Goal: Information Seeking & Learning: Learn about a topic

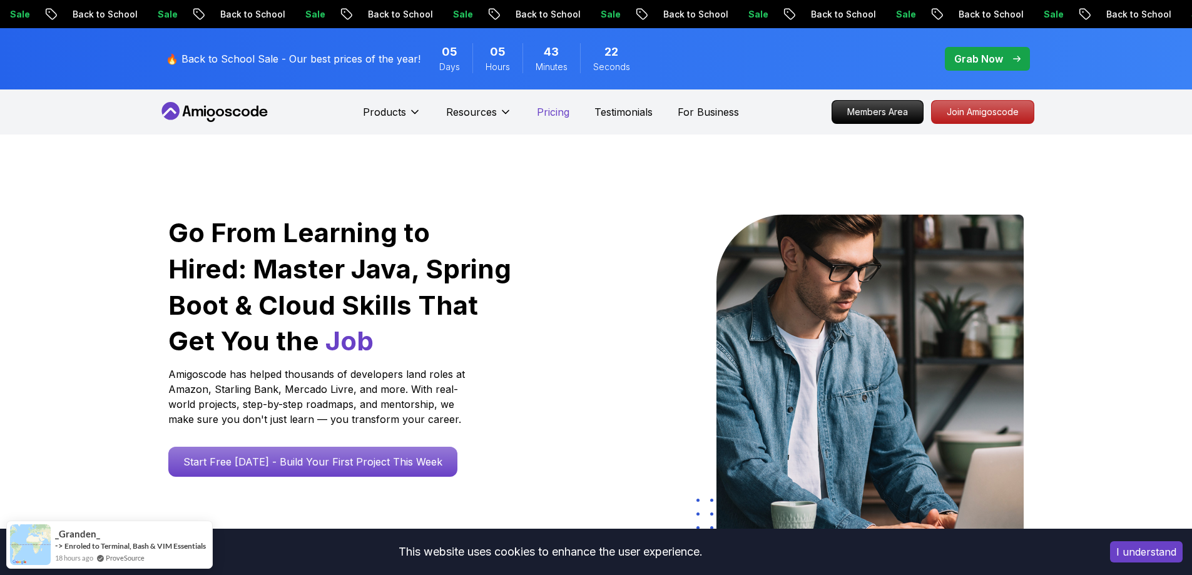
click at [554, 113] on p "Pricing" at bounding box center [553, 112] width 33 height 15
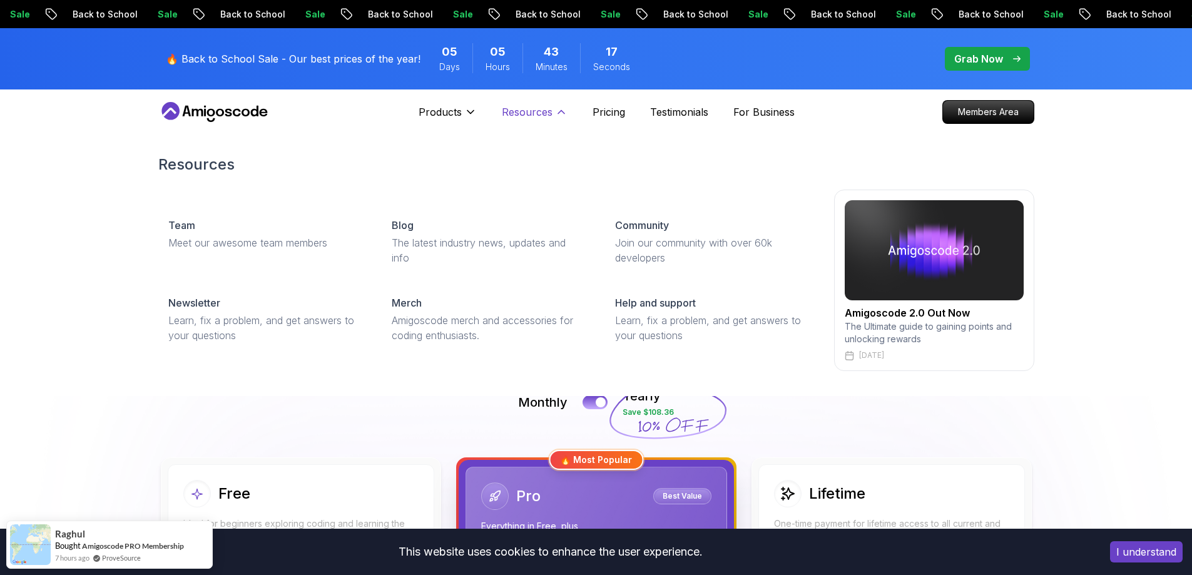
click at [548, 106] on p "Resources" at bounding box center [527, 112] width 51 height 15
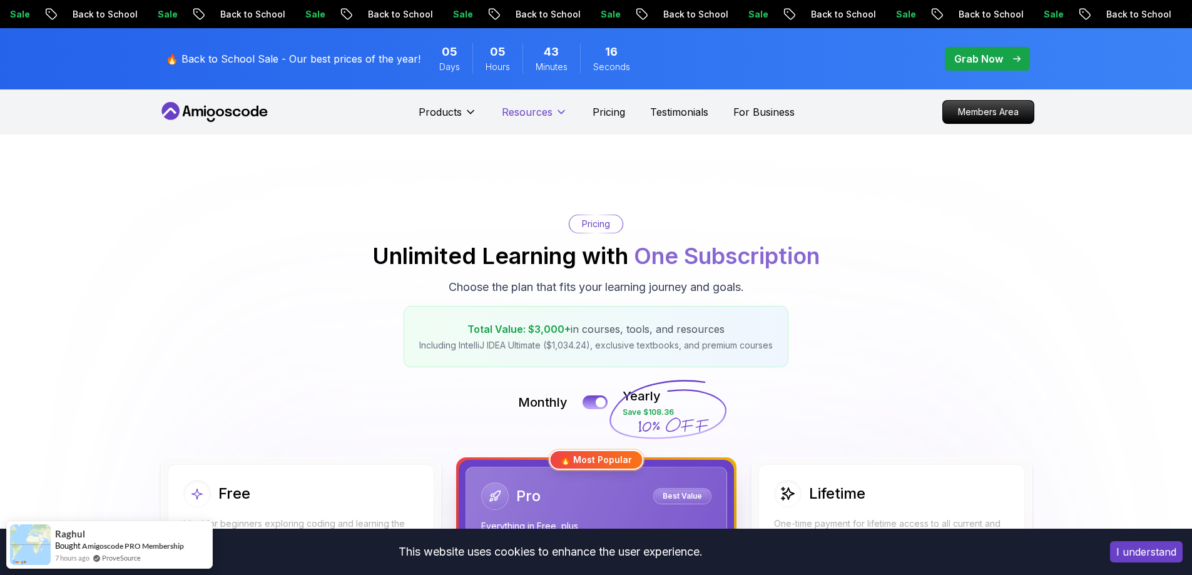
click at [562, 112] on icon at bounding box center [561, 112] width 6 height 3
click at [226, 110] on icon at bounding box center [214, 112] width 113 height 20
